Goal: Information Seeking & Learning: Check status

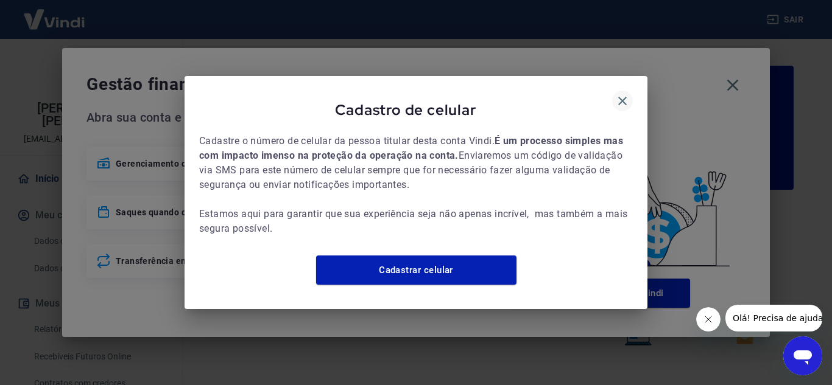
click at [615, 94] on icon "button" at bounding box center [622, 101] width 15 height 15
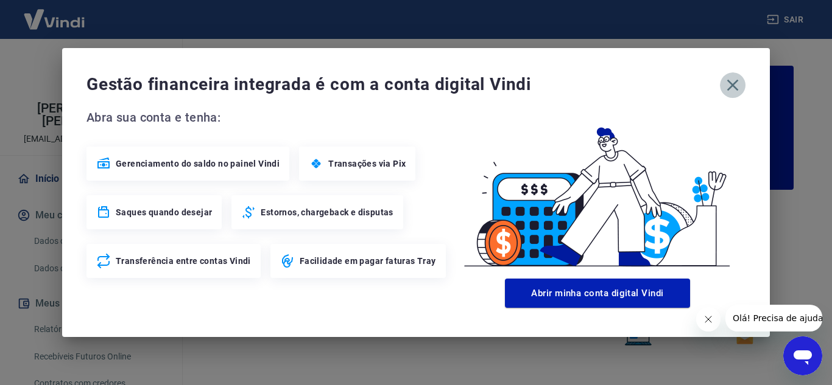
click at [732, 83] on icon "button" at bounding box center [732, 84] width 19 height 19
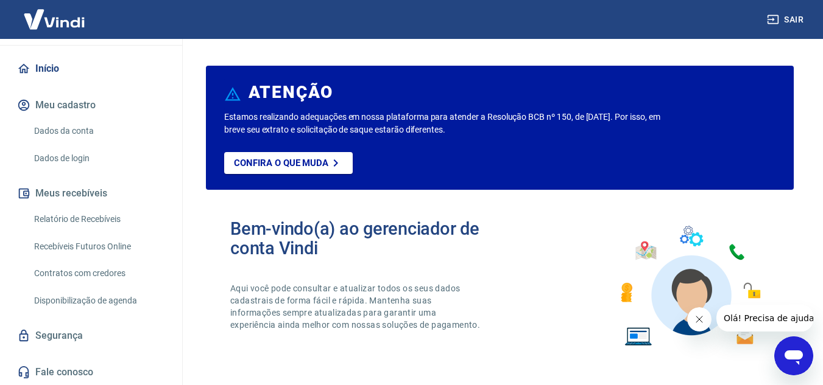
scroll to position [111, 0]
click at [86, 222] on link "Relatório de Recebíveis" at bounding box center [98, 218] width 138 height 25
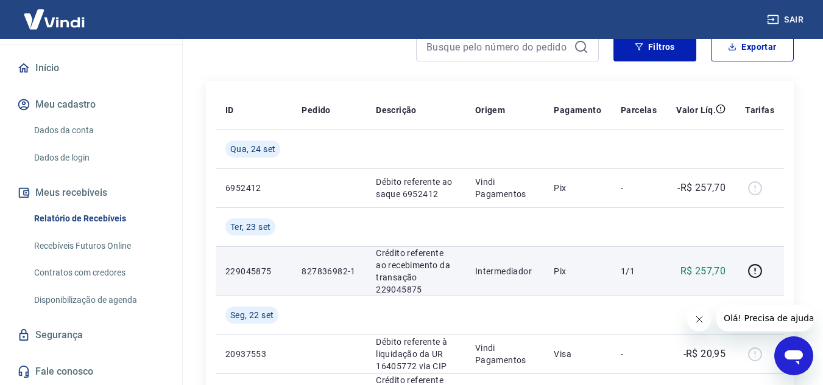
scroll to position [122, 0]
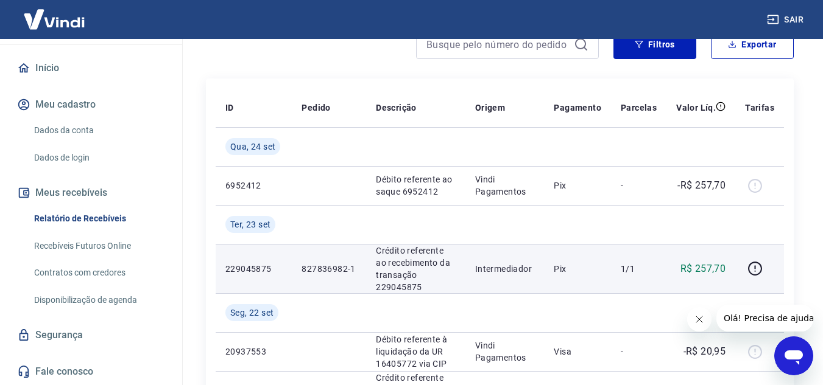
click at [410, 285] on p "Crédito referente ao recebimento da transação 229045875" at bounding box center [416, 269] width 80 height 49
click at [409, 285] on p "Crédito referente ao recebimento da transação 229045875" at bounding box center [416, 269] width 80 height 49
copy p "229045875"
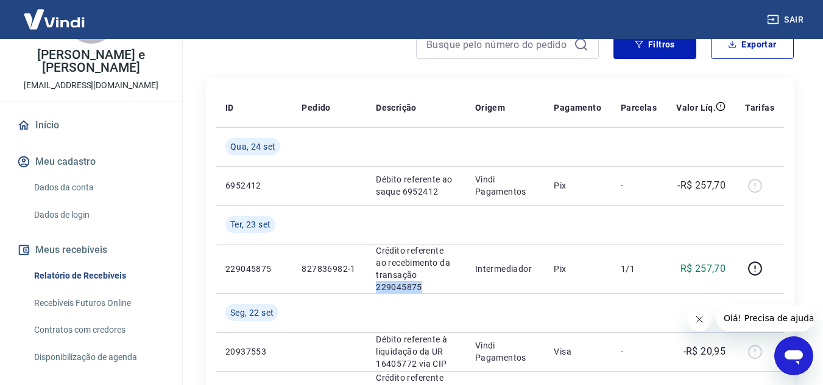
scroll to position [0, 0]
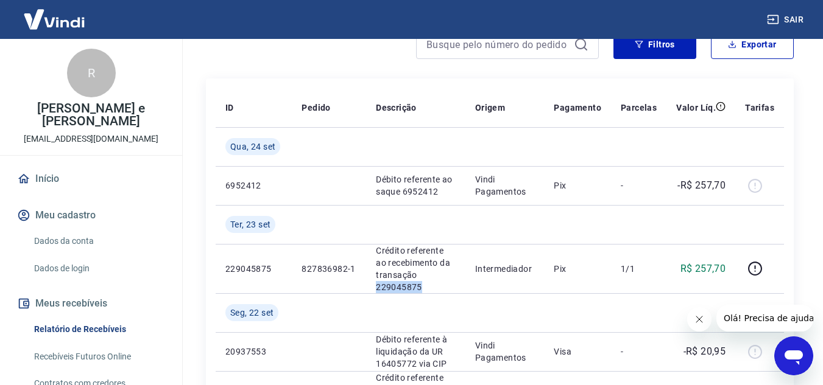
click at [77, 176] on link "Início" at bounding box center [91, 179] width 153 height 27
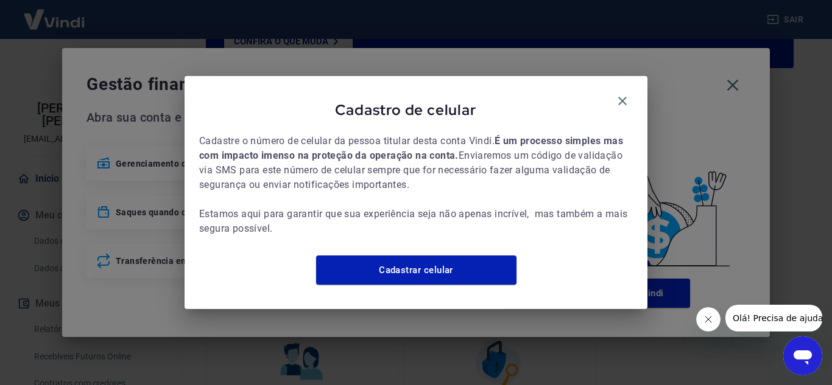
drag, startPoint x: 626, startPoint y: 91, endPoint x: 655, endPoint y: 83, distance: 29.7
click at [627, 94] on icon "button" at bounding box center [622, 101] width 15 height 15
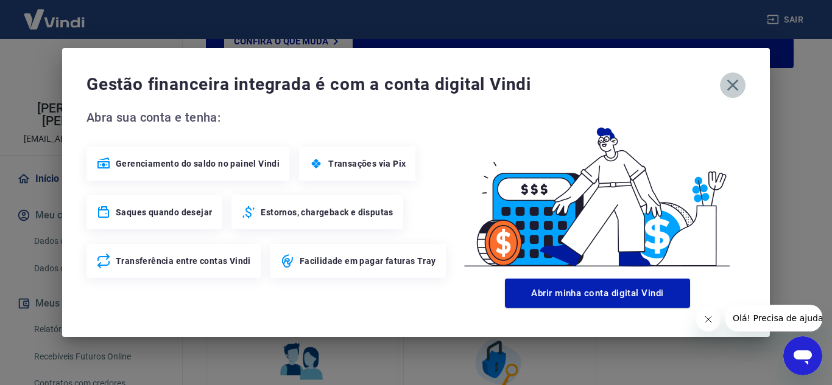
click at [730, 83] on icon "button" at bounding box center [733, 86] width 12 height 12
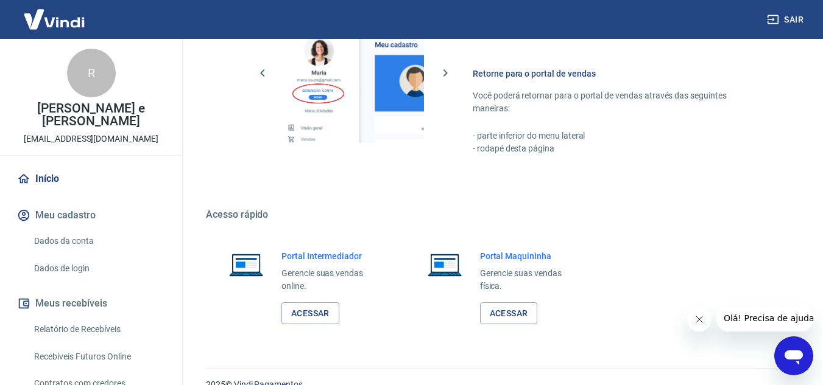
scroll to position [740, 0]
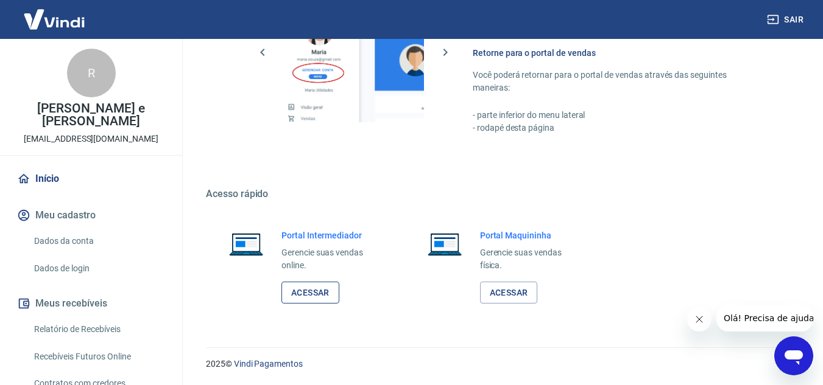
click at [315, 298] on link "Acessar" at bounding box center [310, 293] width 58 height 23
